Goal: Task Accomplishment & Management: Use online tool/utility

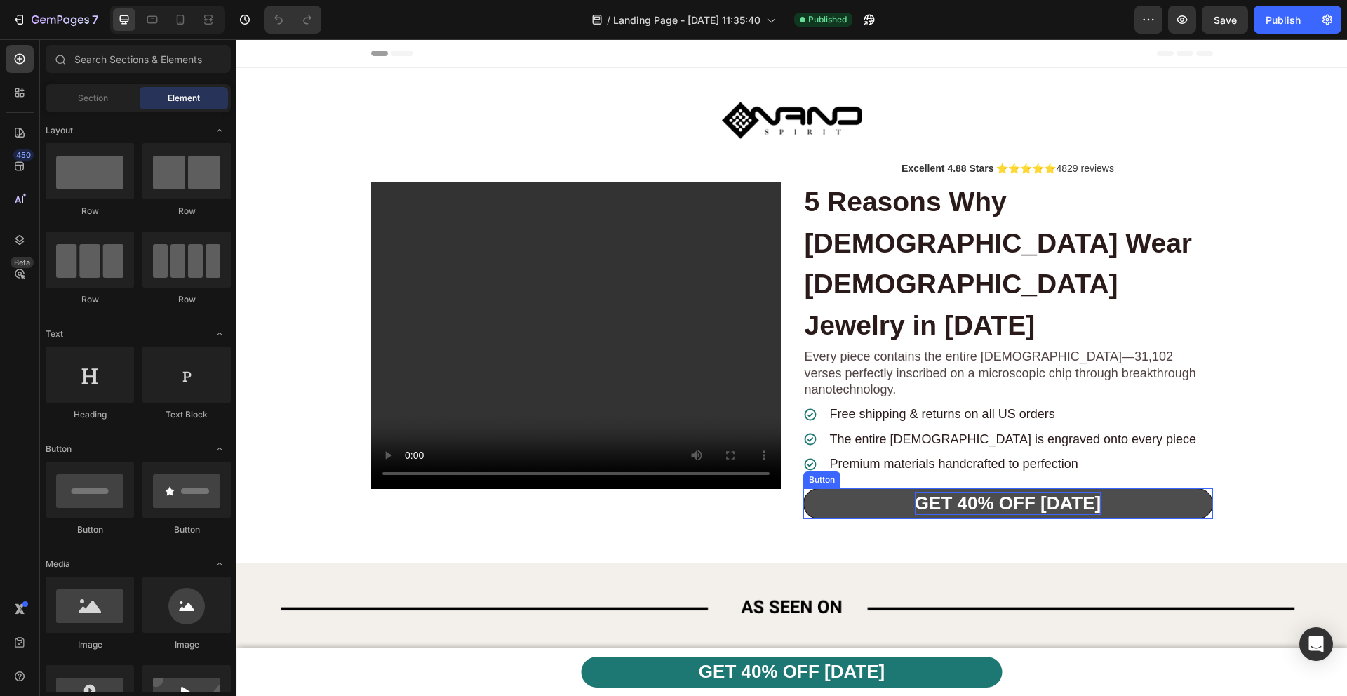
click at [961, 492] on strong "GET 40% OFF [DATE]" at bounding box center [1008, 502] width 186 height 21
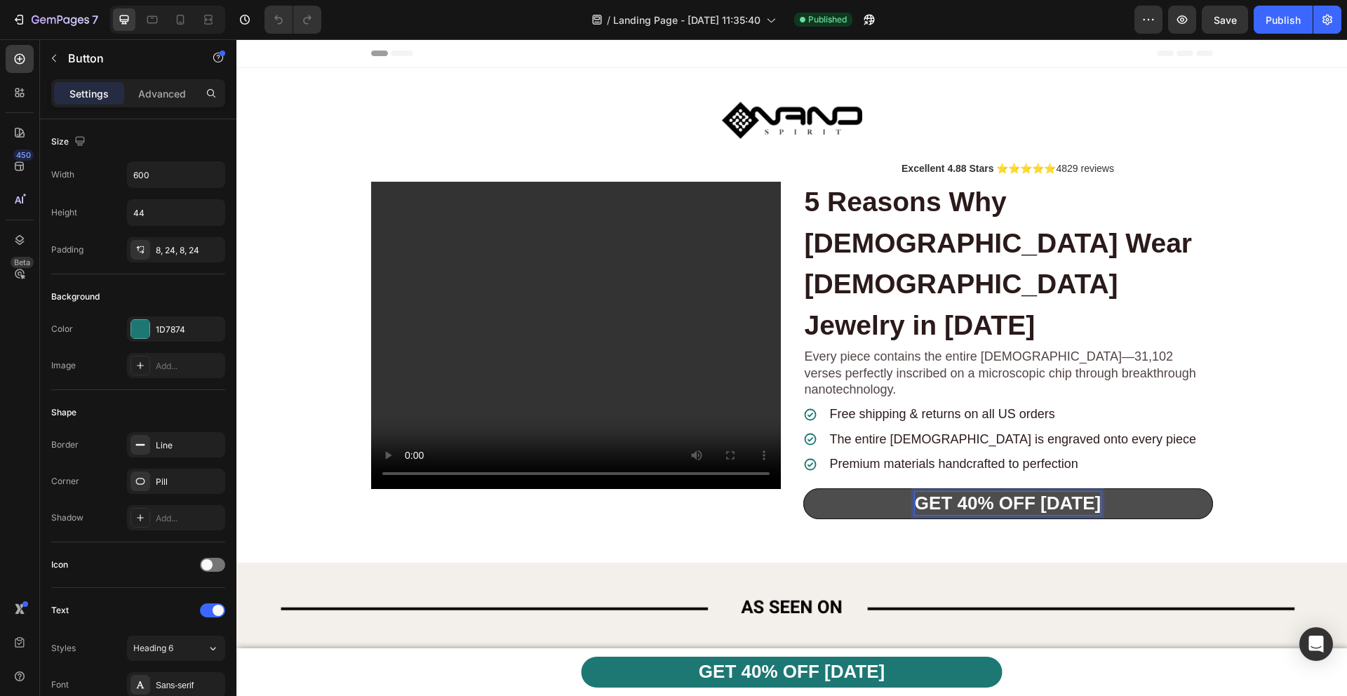
click at [966, 492] on strong "GET 40% OFF [DATE]" at bounding box center [1008, 502] width 186 height 21
click at [960, 492] on strong "GET 40% OFF [DATE]" at bounding box center [1008, 502] width 186 height 21
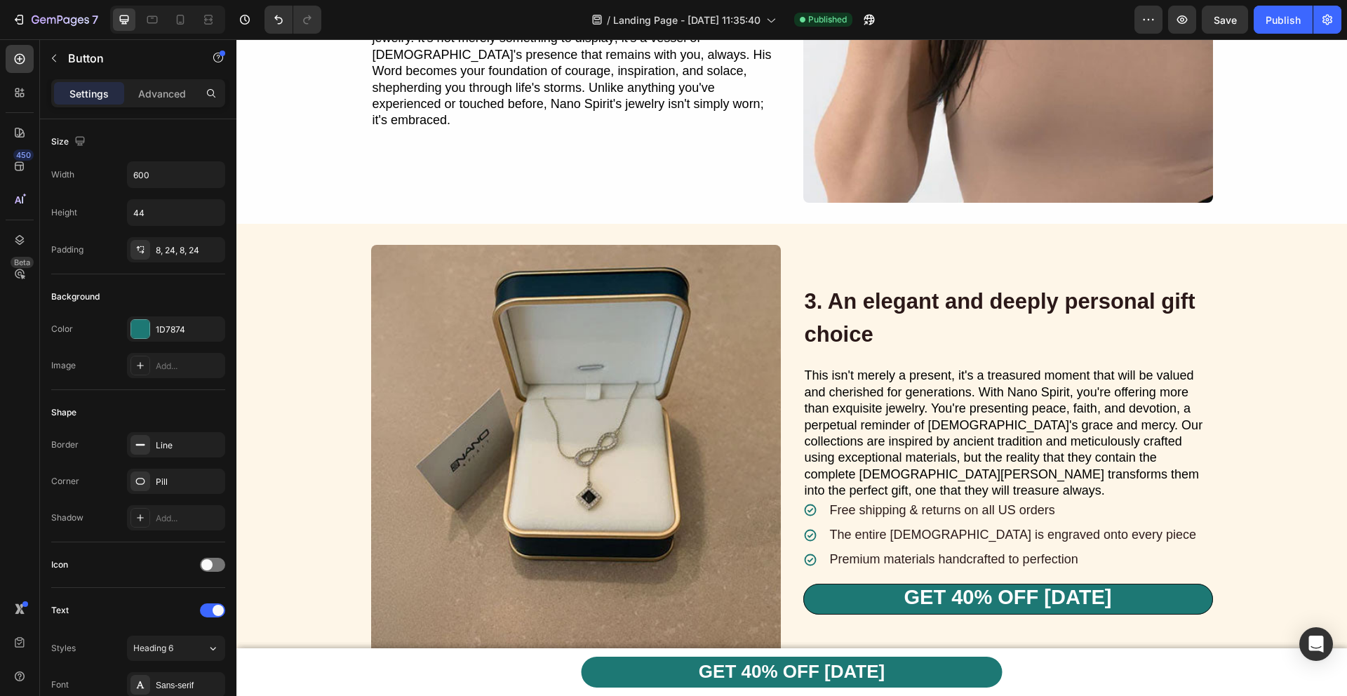
scroll to position [2354, 0]
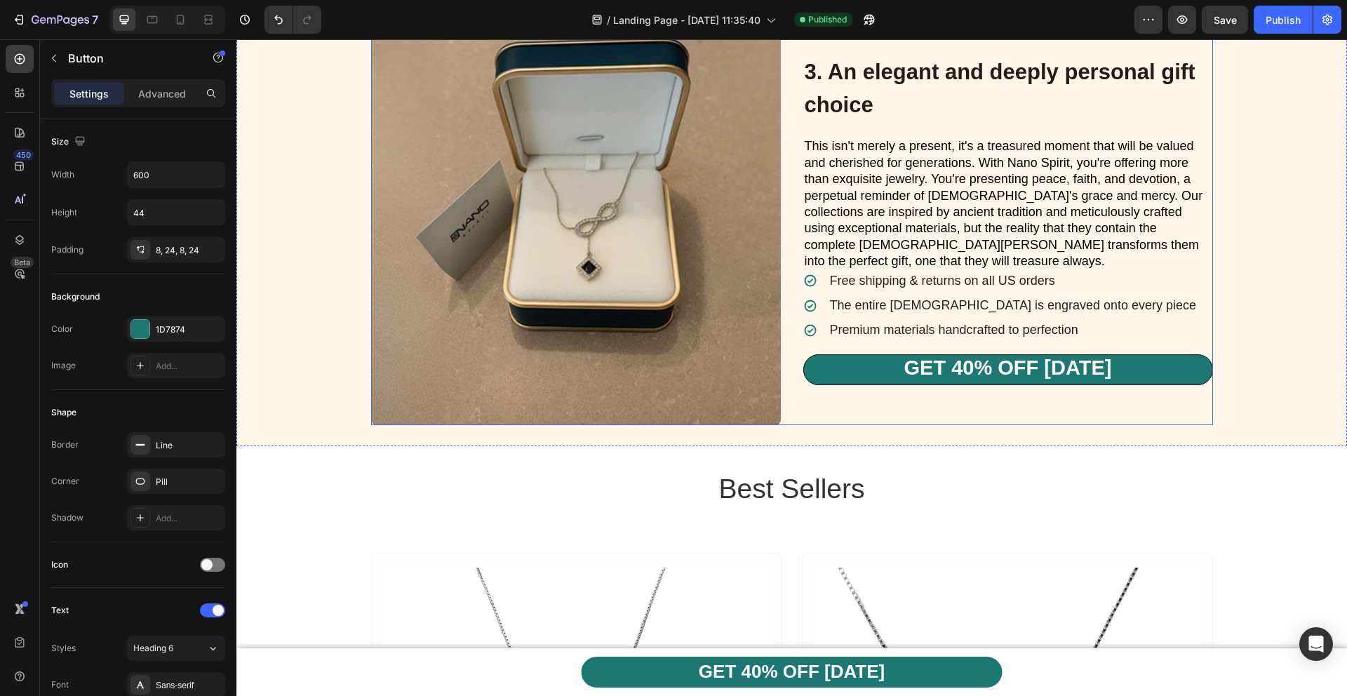
click at [951, 386] on div "3. An elegant and deeply personal gift choice Heading This isn't merely a prese…" at bounding box center [1008, 220] width 410 height 410
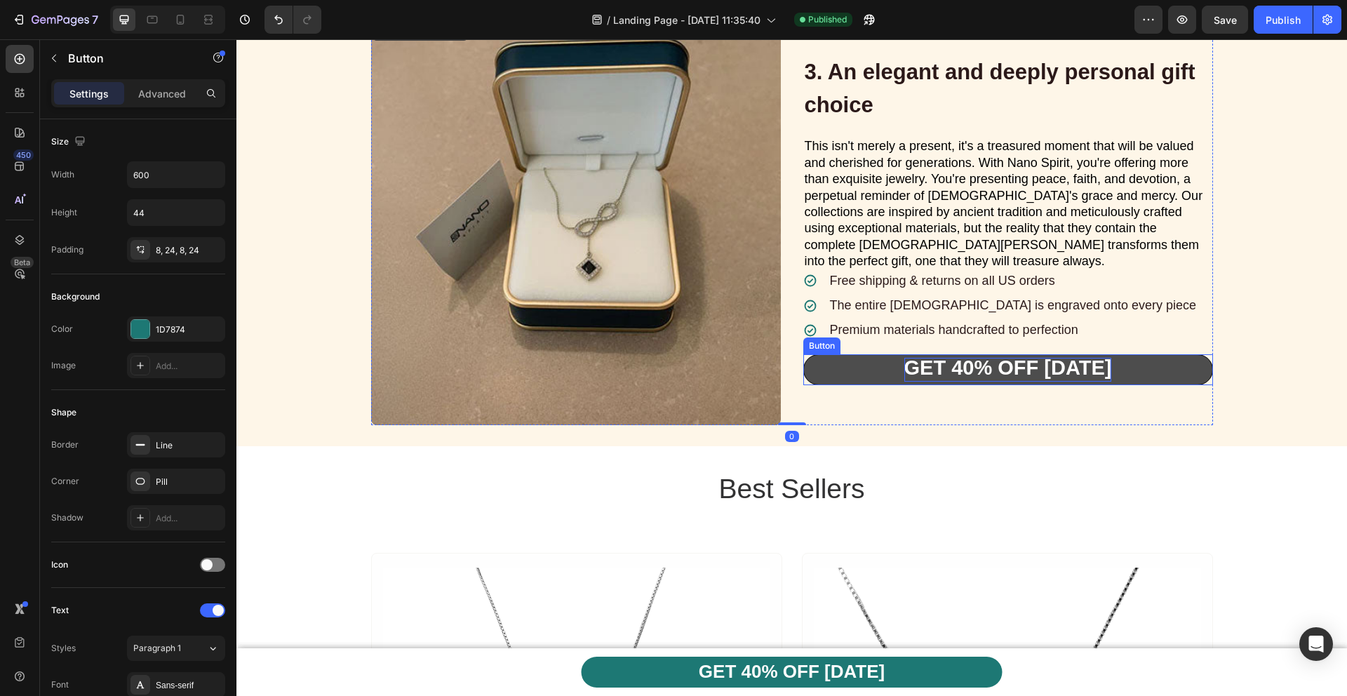
click at [960, 368] on strong "GET 40% OFF [DATE]" at bounding box center [1008, 367] width 208 height 22
click at [955, 369] on strong "GET 40% OFF [DATE]" at bounding box center [1008, 367] width 208 height 22
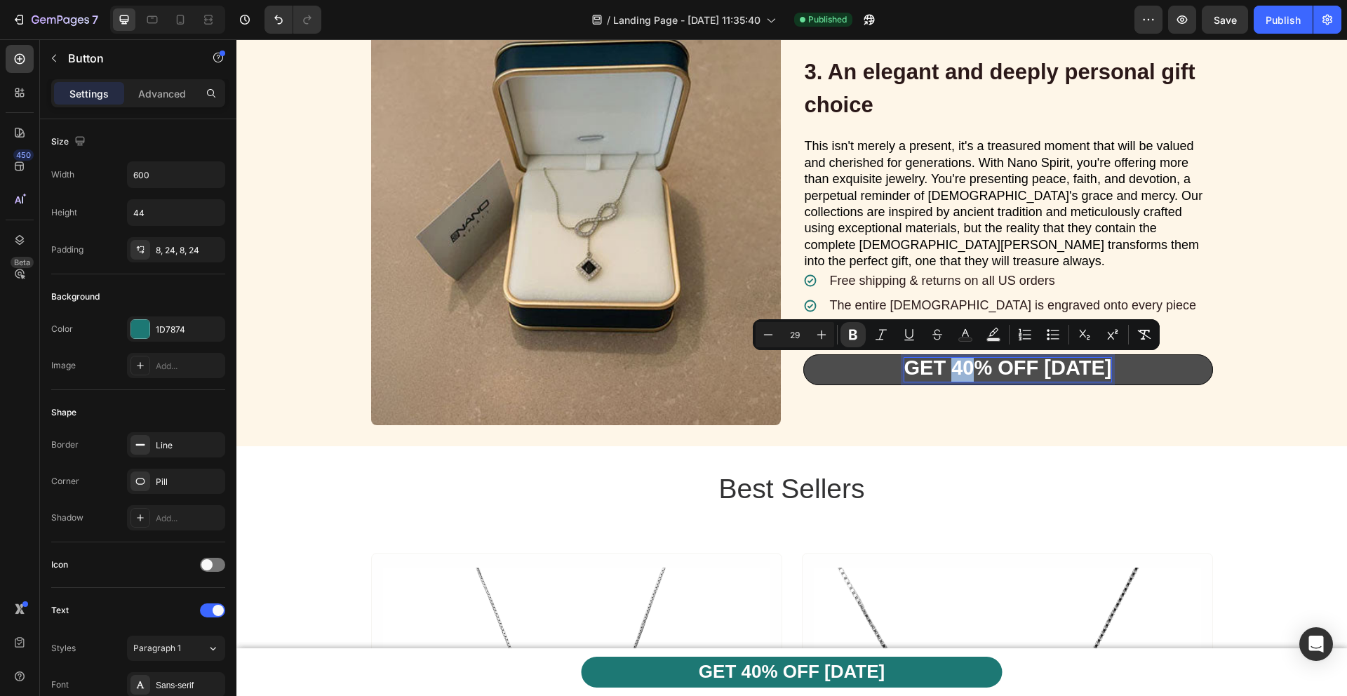
click at [955, 369] on strong "GET 40% OFF [DATE]" at bounding box center [1008, 367] width 208 height 22
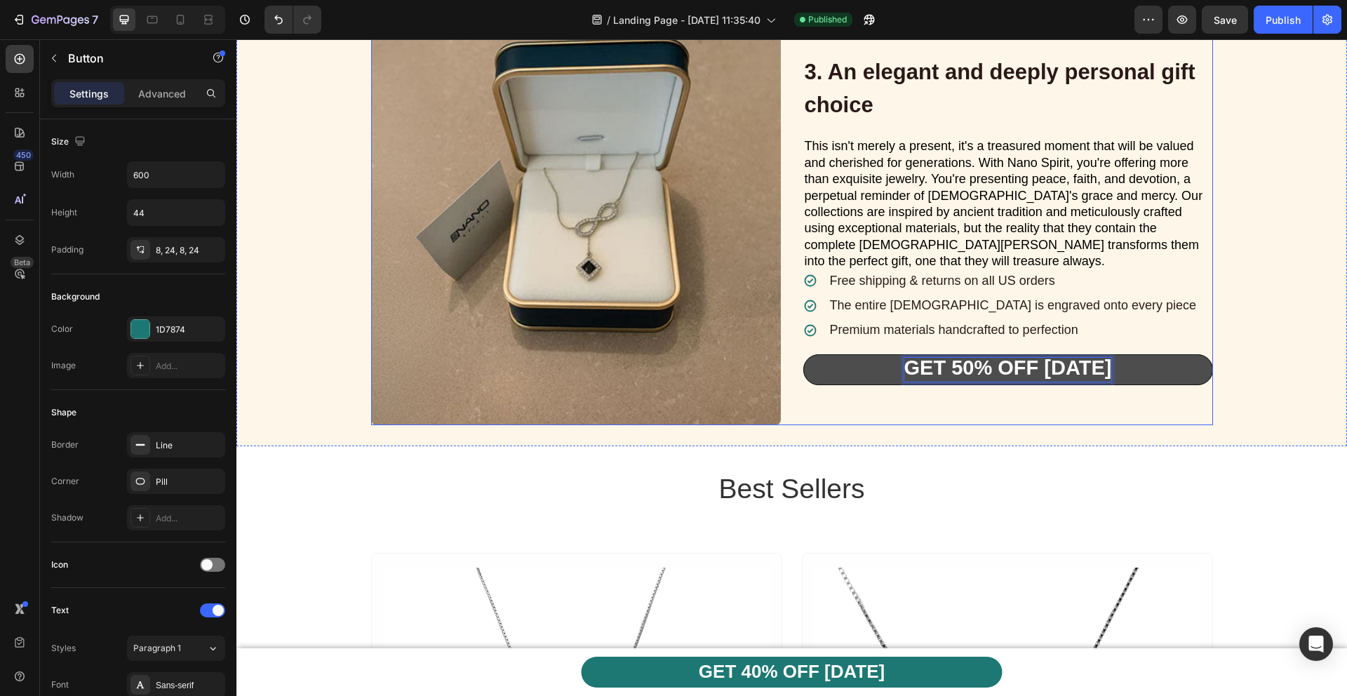
click at [969, 425] on div "3. An elegant and deeply personal gift choice Heading This isn't merely a prese…" at bounding box center [791, 220] width 1110 height 452
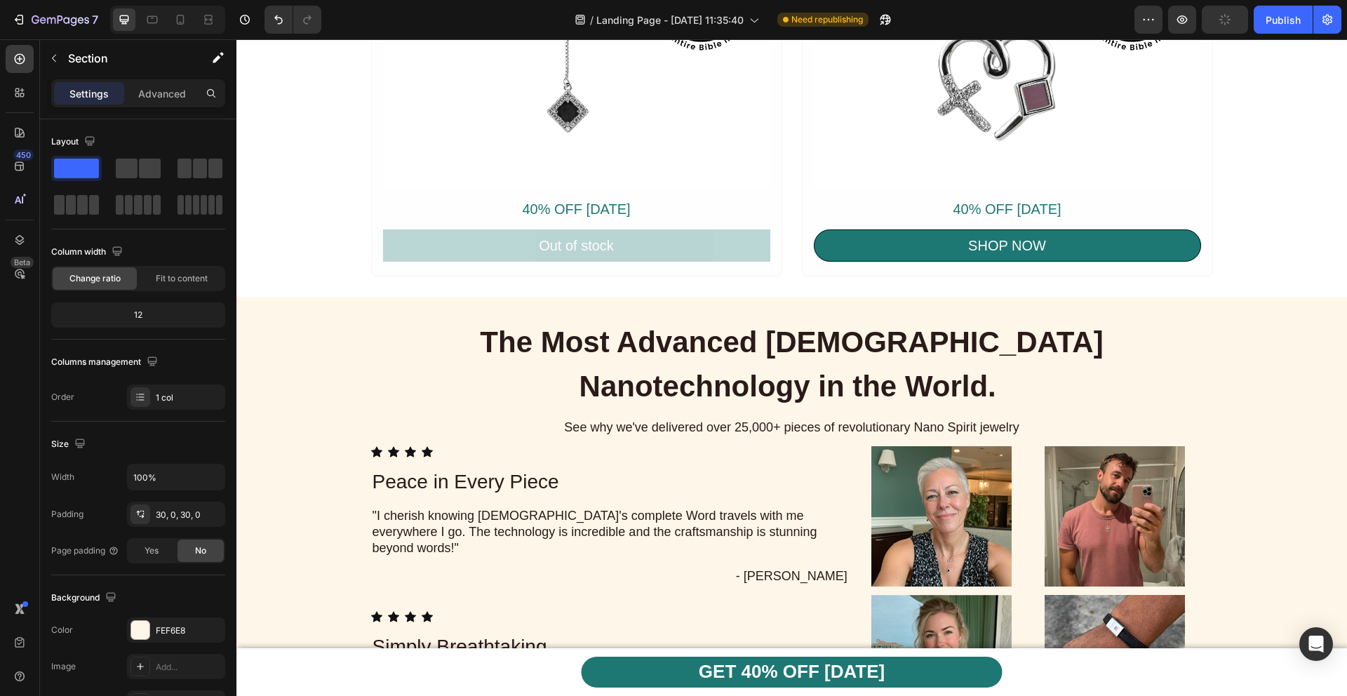
scroll to position [3094, 0]
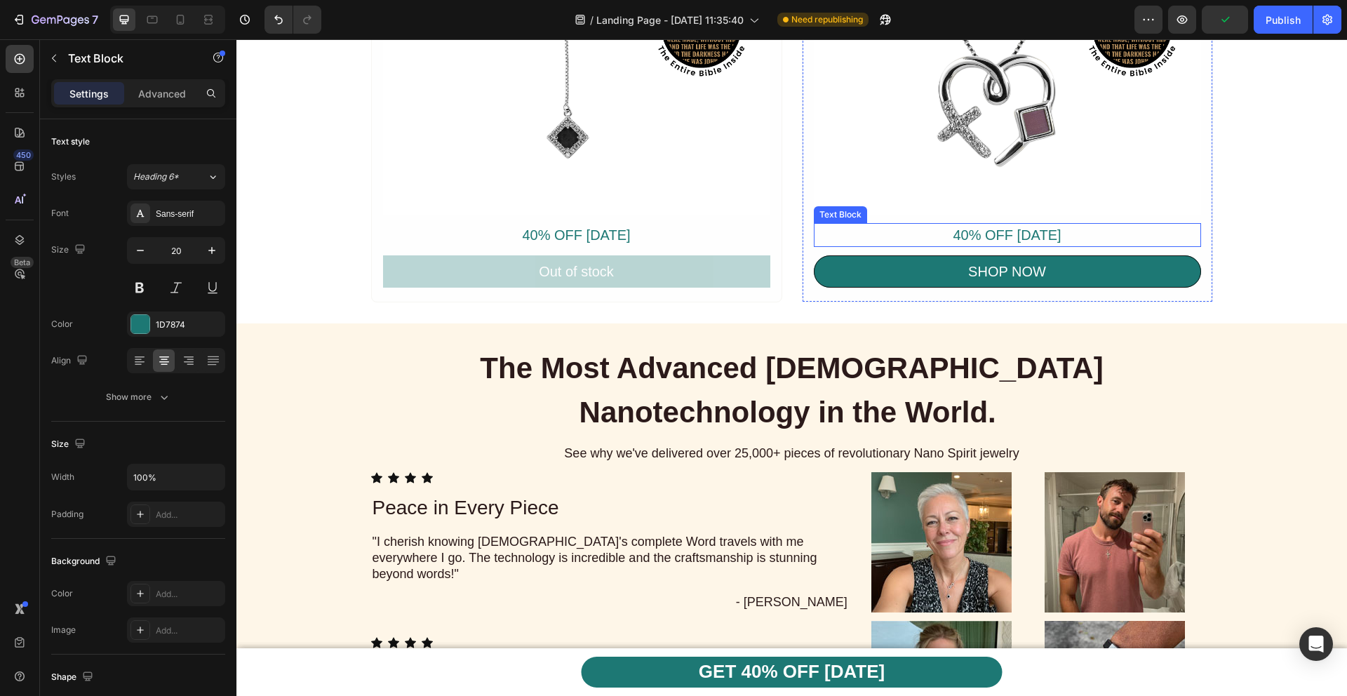
click at [769, 231] on p "40% OFF [DATE]" at bounding box center [576, 234] width 384 height 21
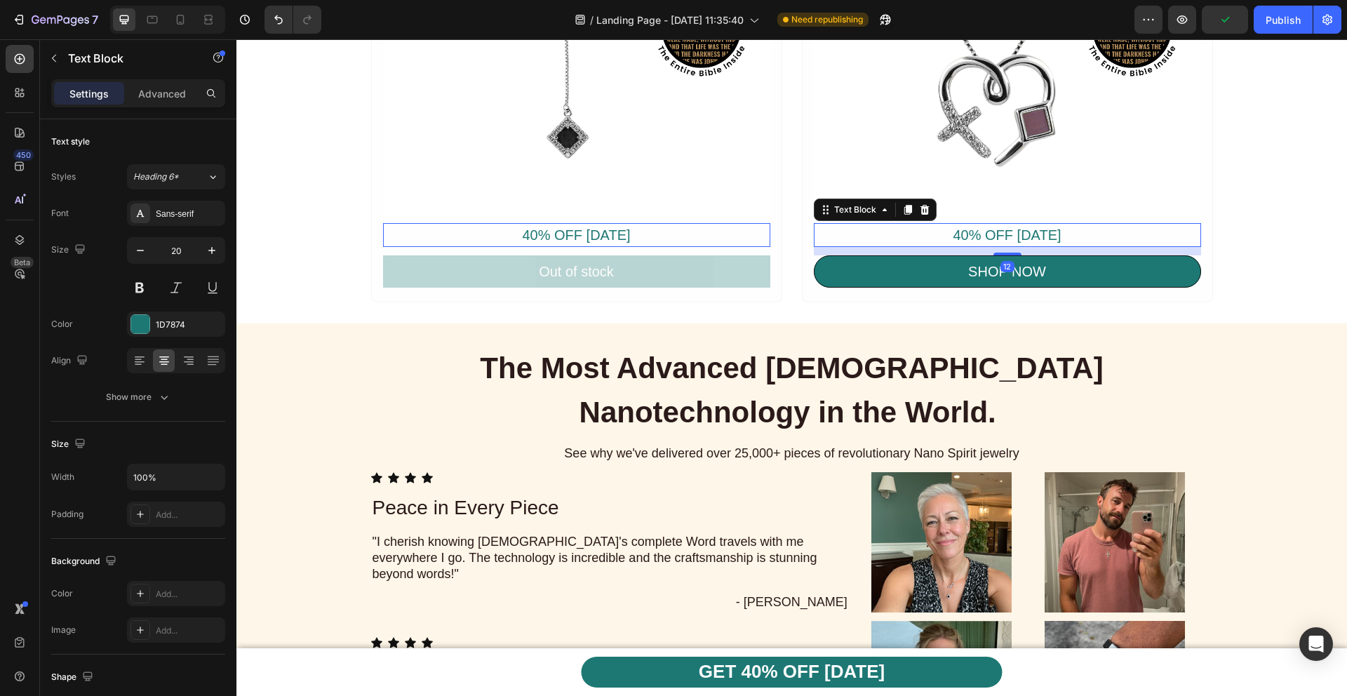
click at [769, 231] on p "40% OFF [DATE]" at bounding box center [576, 234] width 384 height 21
click at [990, 231] on p "40% OFF [DATE]" at bounding box center [1007, 234] width 384 height 21
click at [957, 234] on p "40% OFF [DATE]" at bounding box center [1007, 234] width 384 height 21
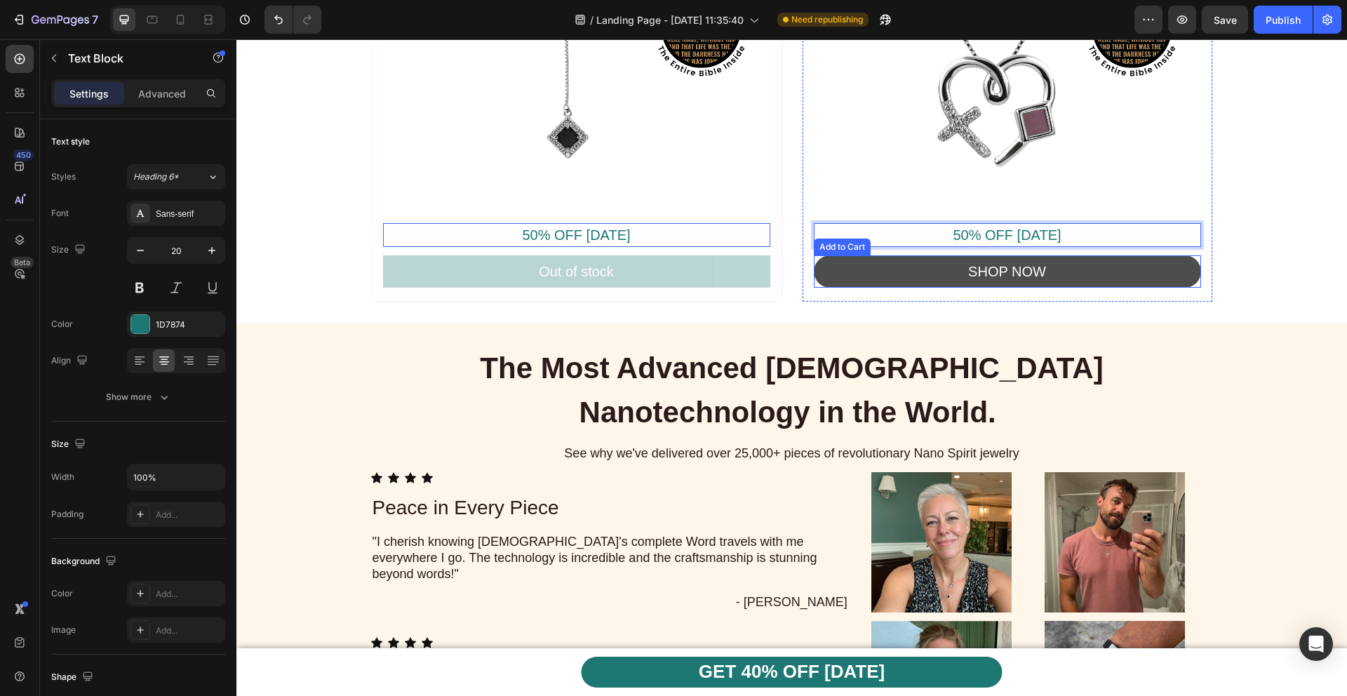
click at [934, 284] on button "SHOP NOW" at bounding box center [1007, 271] width 387 height 32
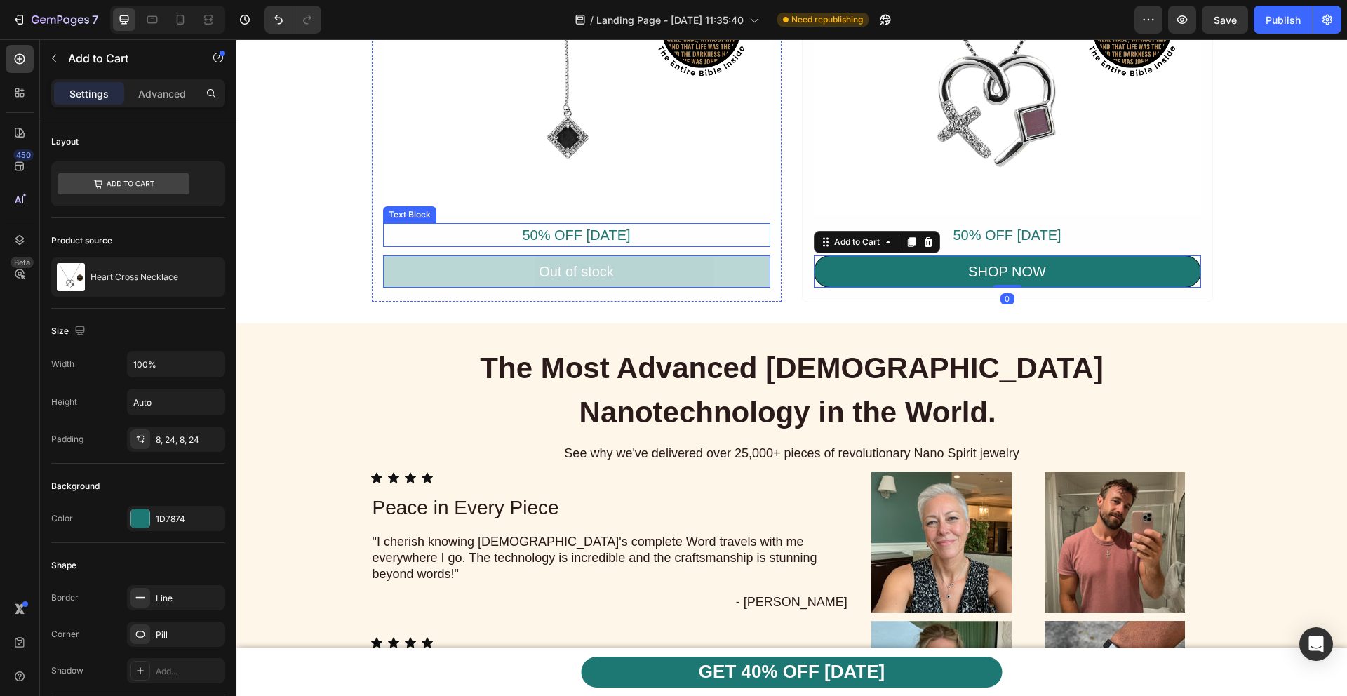
click at [556, 245] on p "50% OFF [DATE]" at bounding box center [576, 234] width 384 height 21
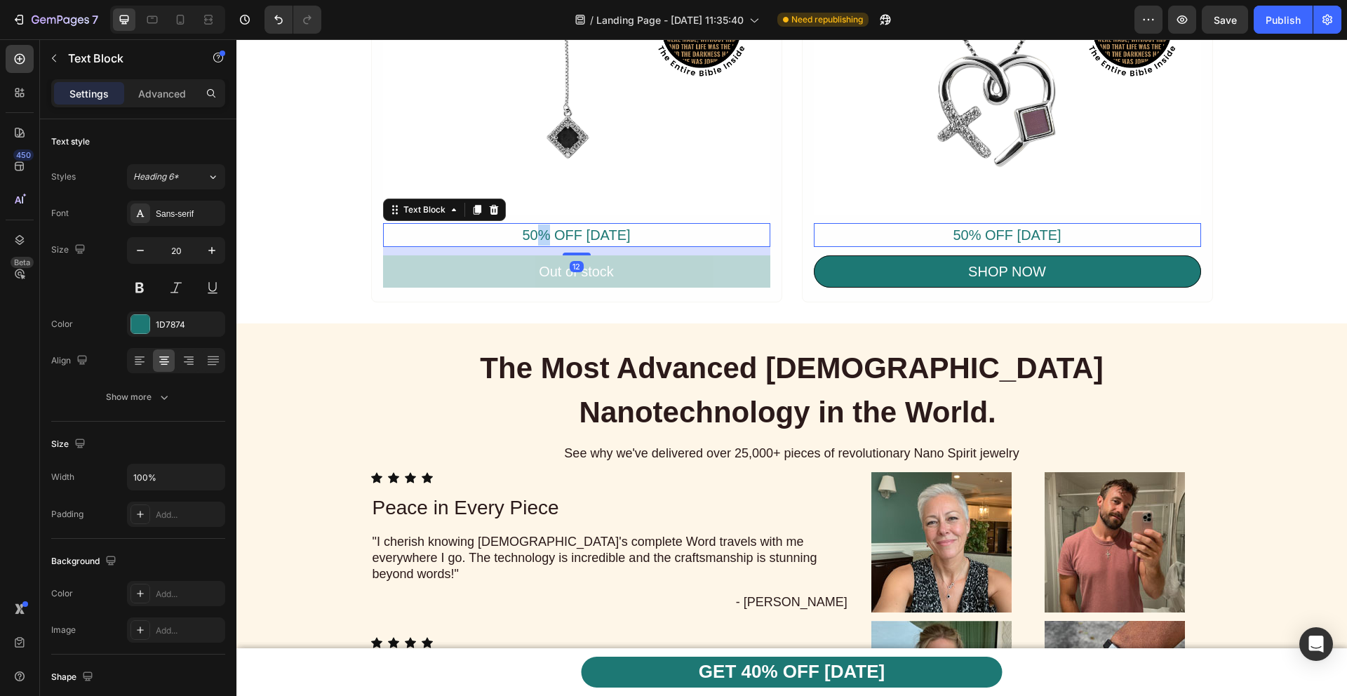
click at [530, 236] on p "50% OFF [DATE]" at bounding box center [576, 234] width 384 height 21
click at [525, 236] on p "50% OFF [DATE]" at bounding box center [576, 234] width 384 height 21
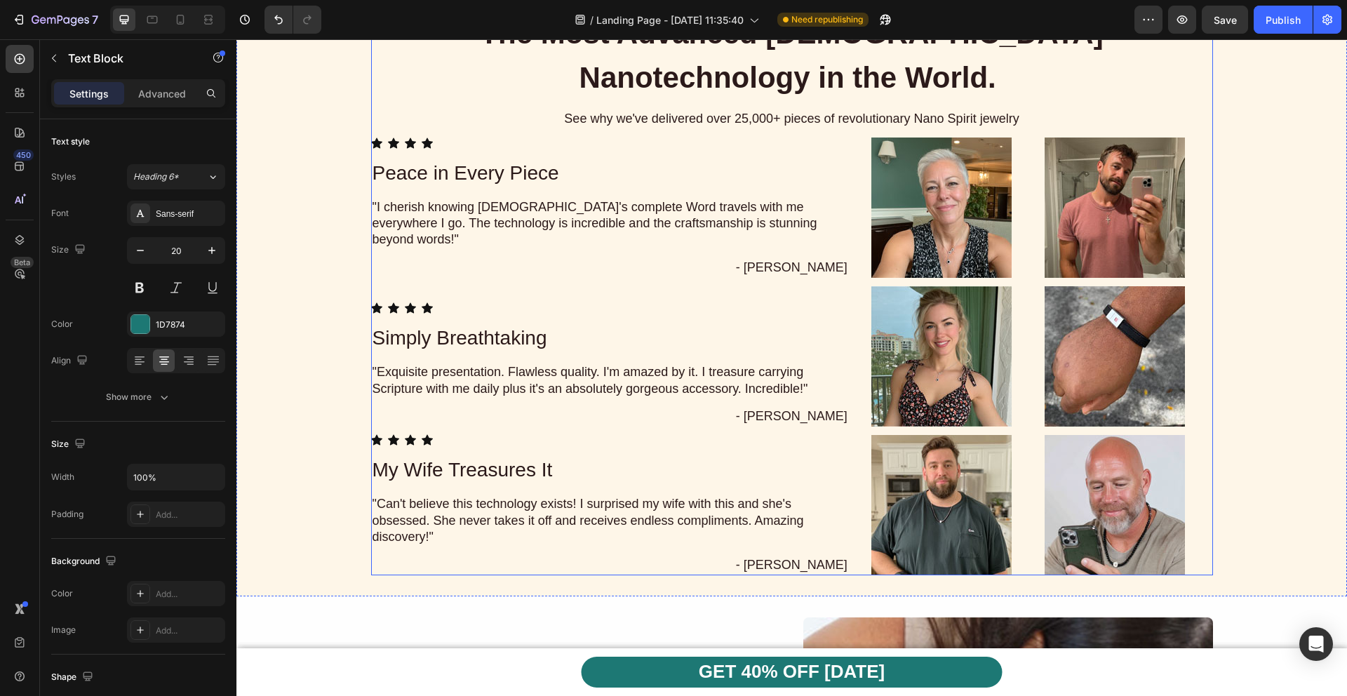
scroll to position [3486, 0]
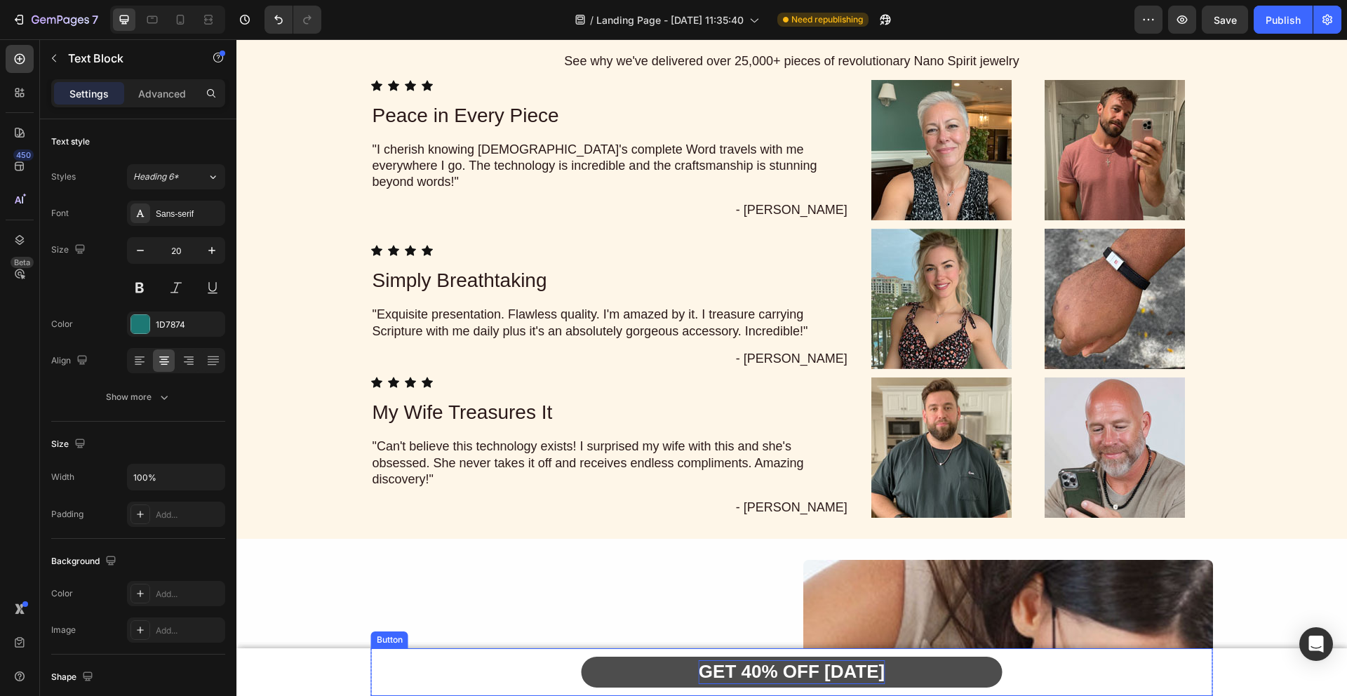
click at [741, 669] on strong "GET 40% OFF [DATE]" at bounding box center [792, 671] width 186 height 21
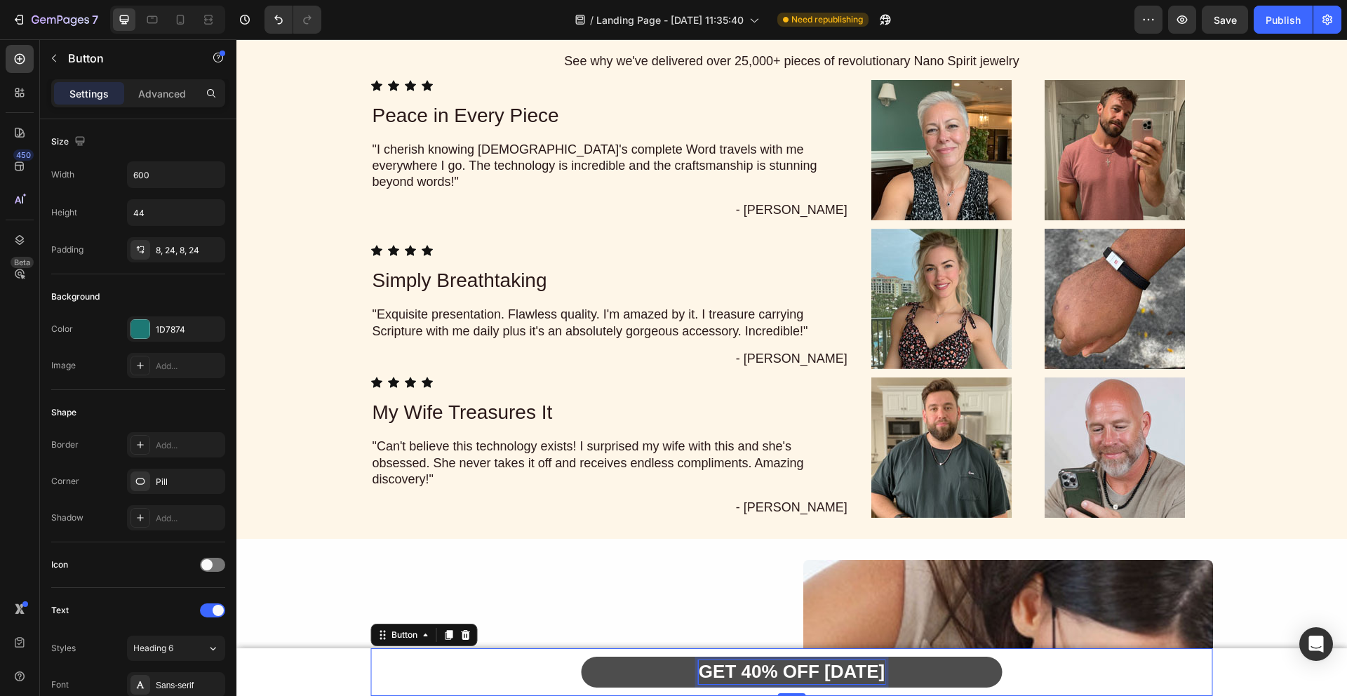
click at [746, 673] on strong "GET 40% OFF [DATE]" at bounding box center [792, 671] width 186 height 21
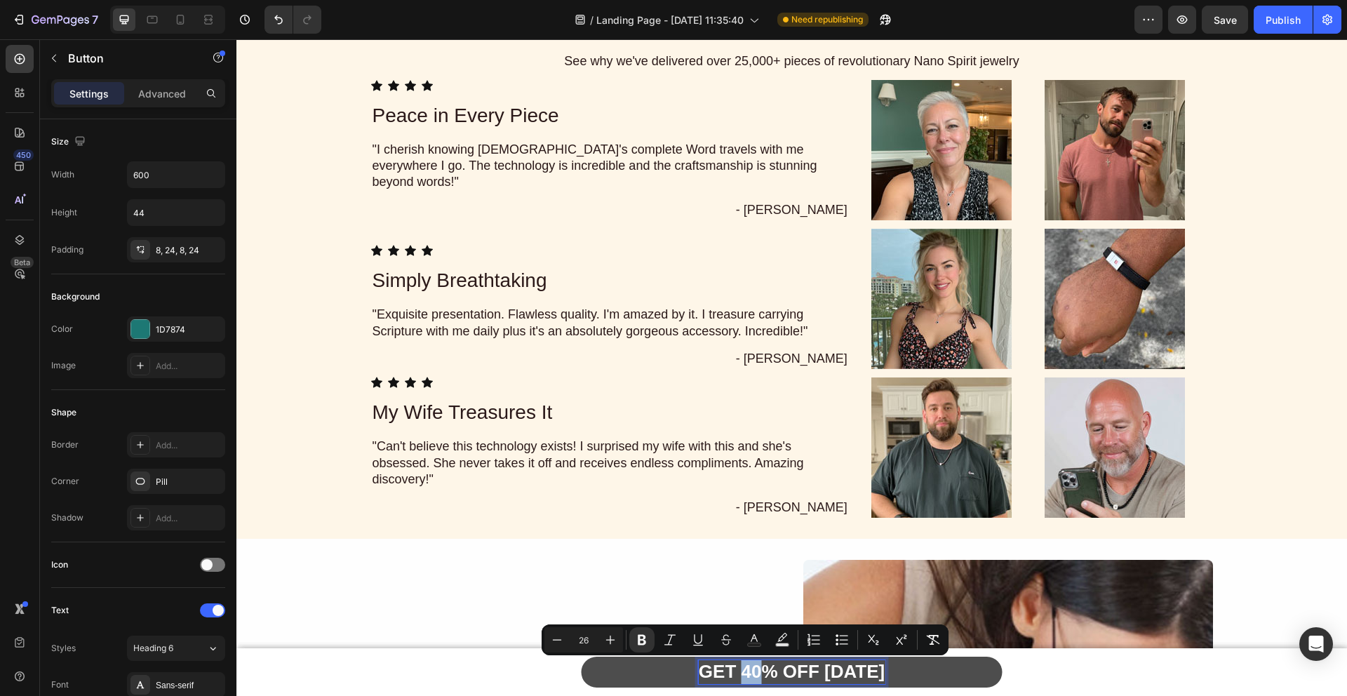
click at [743, 673] on strong "GET 40% OFF [DATE]" at bounding box center [792, 671] width 186 height 21
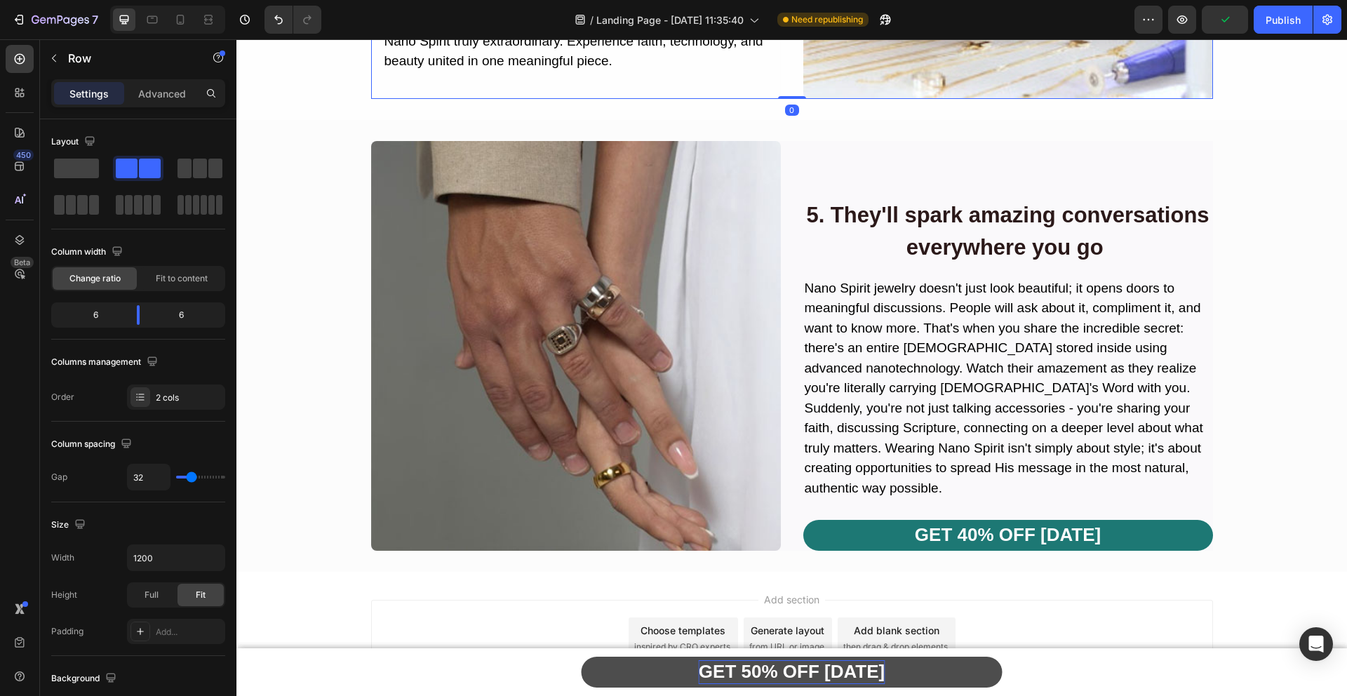
scroll to position [4390, 0]
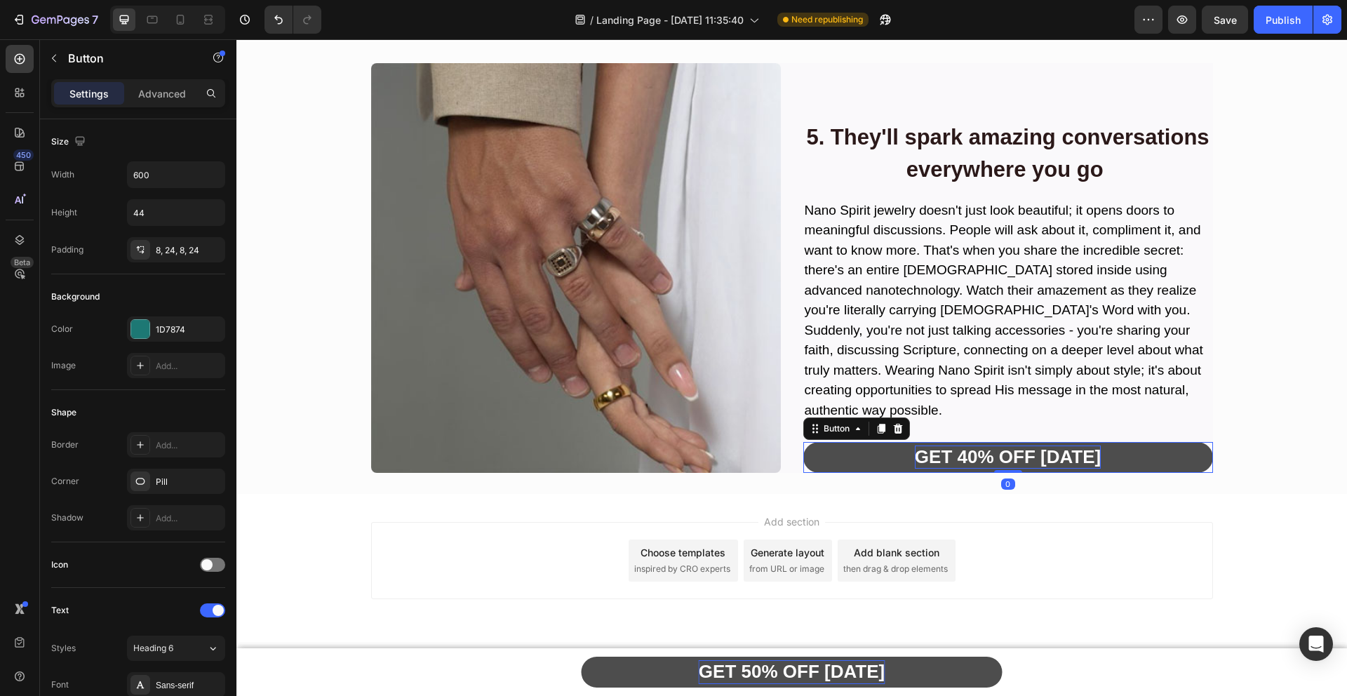
click at [974, 457] on strong "GET 40% OFF [DATE]" at bounding box center [1008, 456] width 186 height 21
click at [966, 457] on strong "GET 40% OFF [DATE]" at bounding box center [1008, 456] width 186 height 21
click at [1237, 266] on div "Image 5. They'll spark amazing conversations everywhere you go Heading Nano Spi…" at bounding box center [791, 268] width 1110 height 410
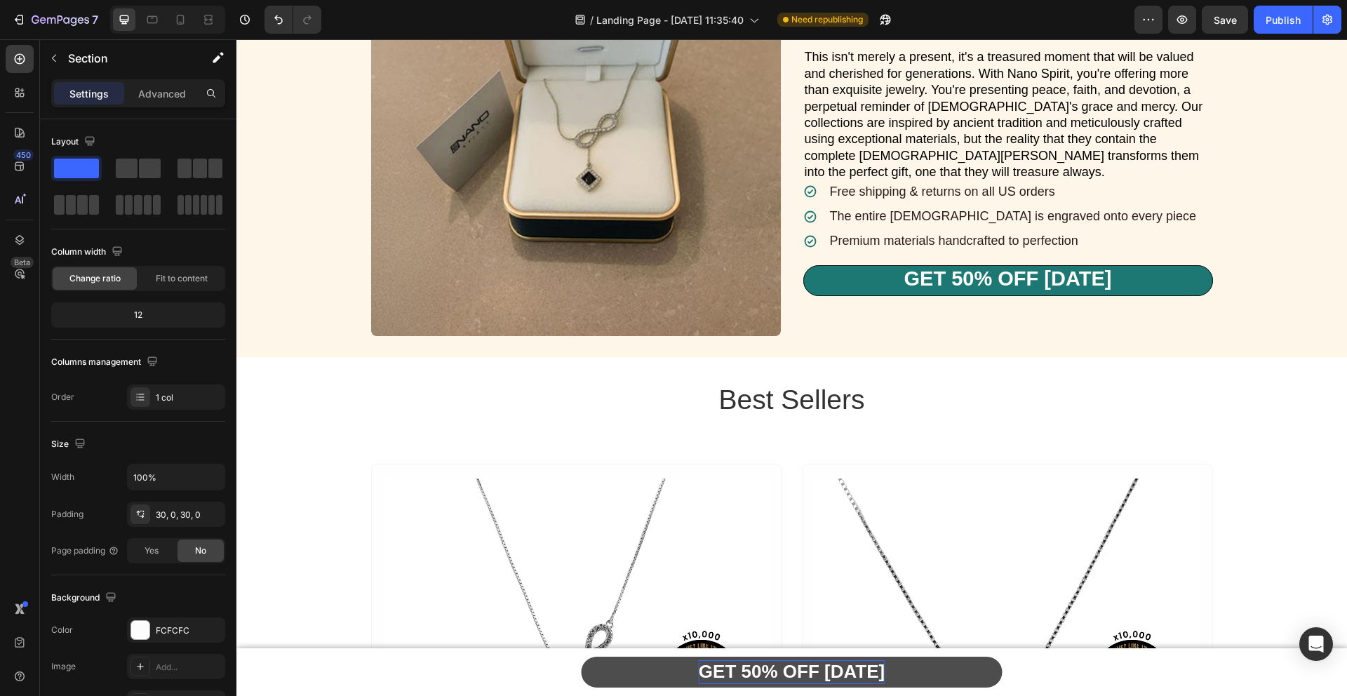
scroll to position [2086, 0]
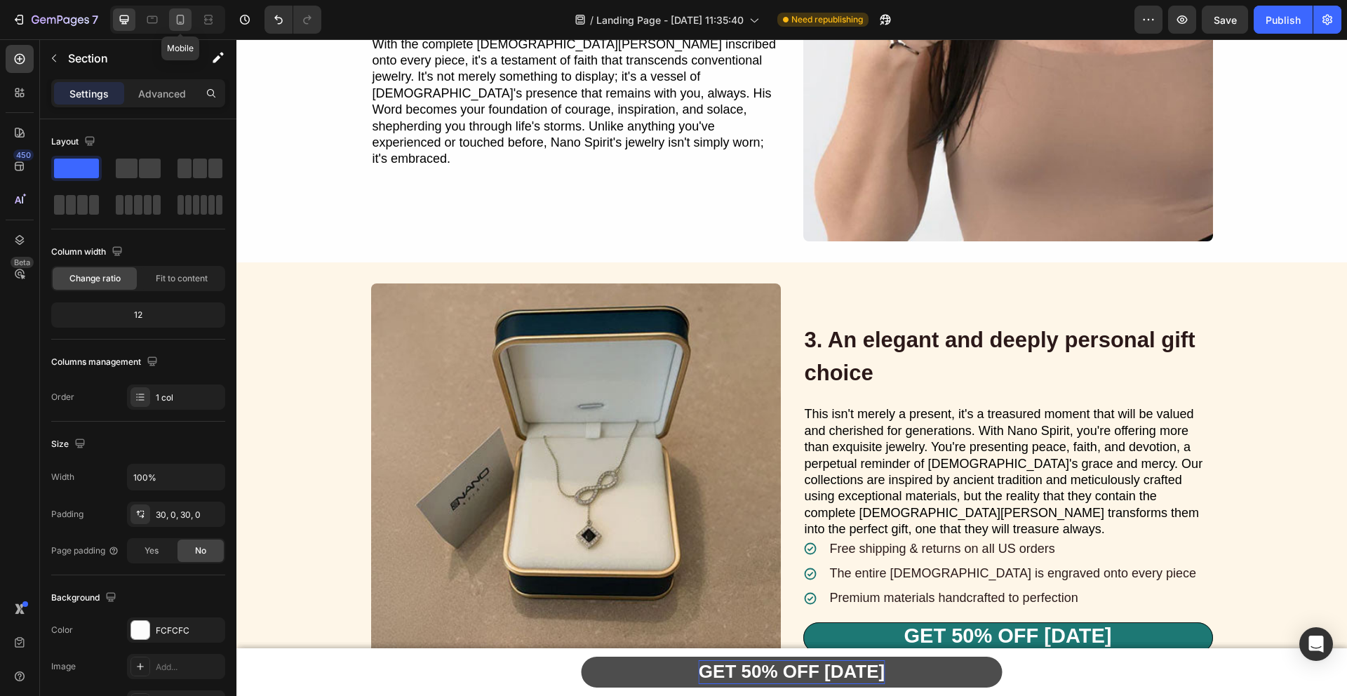
click at [179, 27] on div at bounding box center [180, 19] width 22 height 22
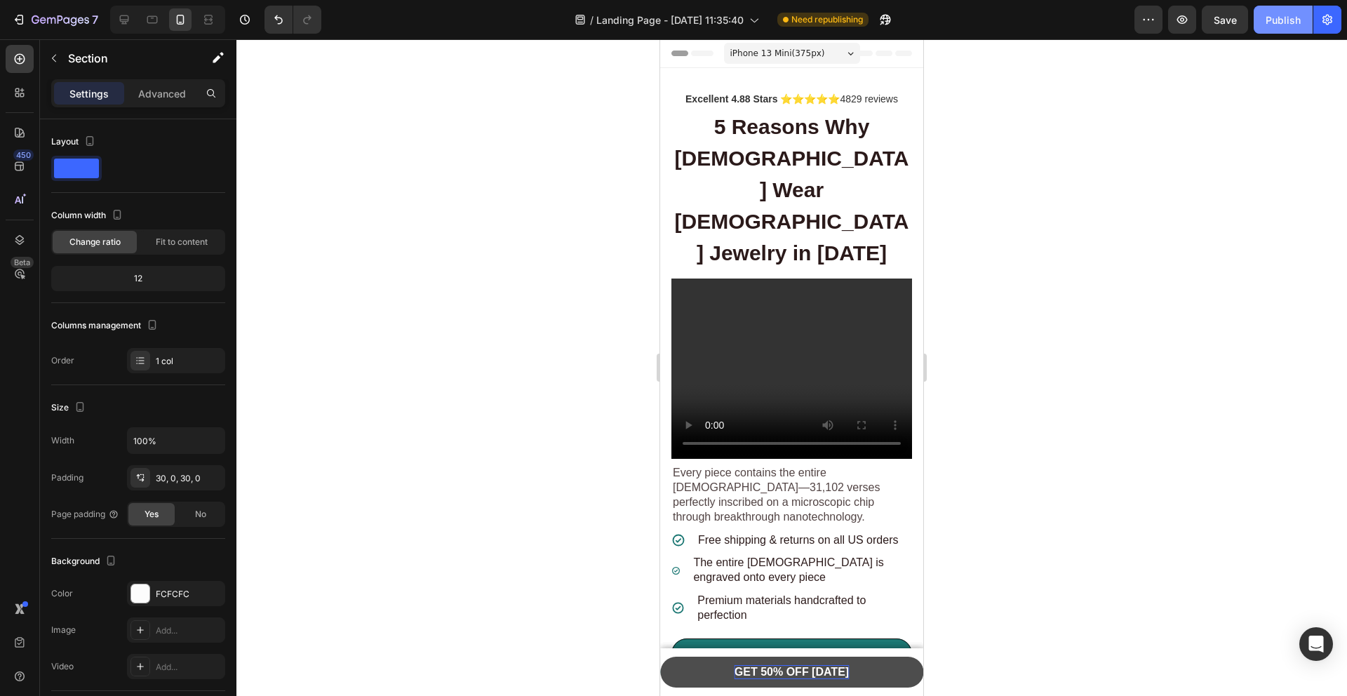
click at [1286, 23] on div "Publish" at bounding box center [1282, 20] width 35 height 15
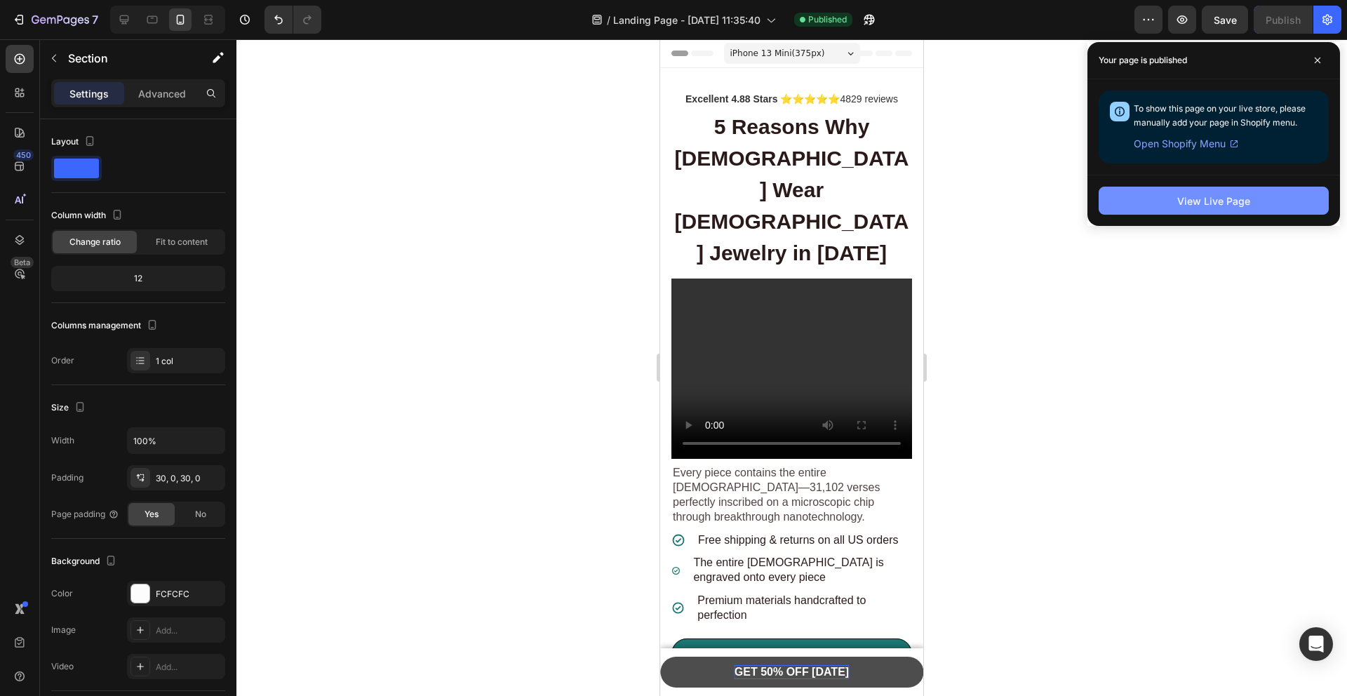
click at [1193, 207] on div "View Live Page" at bounding box center [1213, 201] width 73 height 15
